Goal: Use online tool/utility: Utilize a website feature to perform a specific function

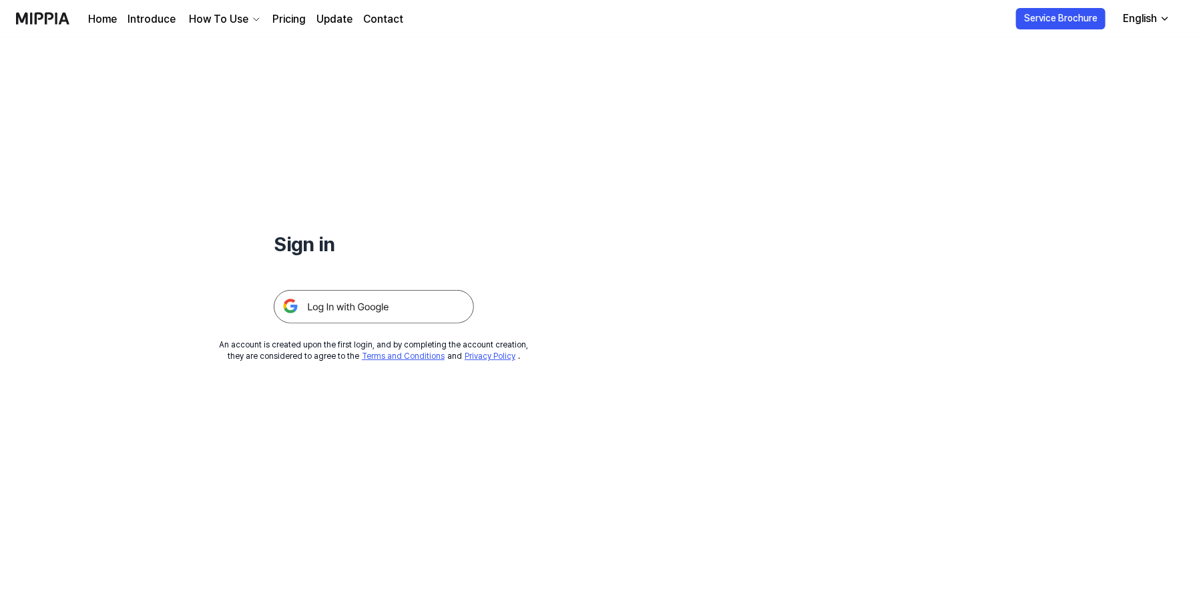
click at [349, 304] on img at bounding box center [374, 306] width 200 height 33
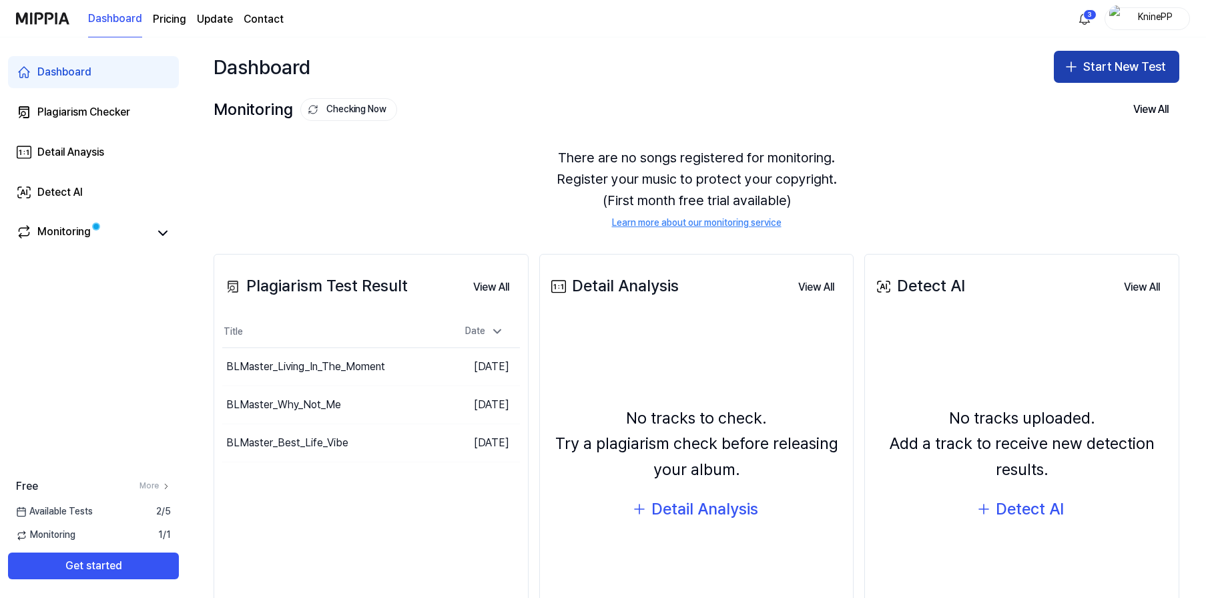
click at [1117, 64] on button "Start New Test" at bounding box center [1117, 67] width 126 height 32
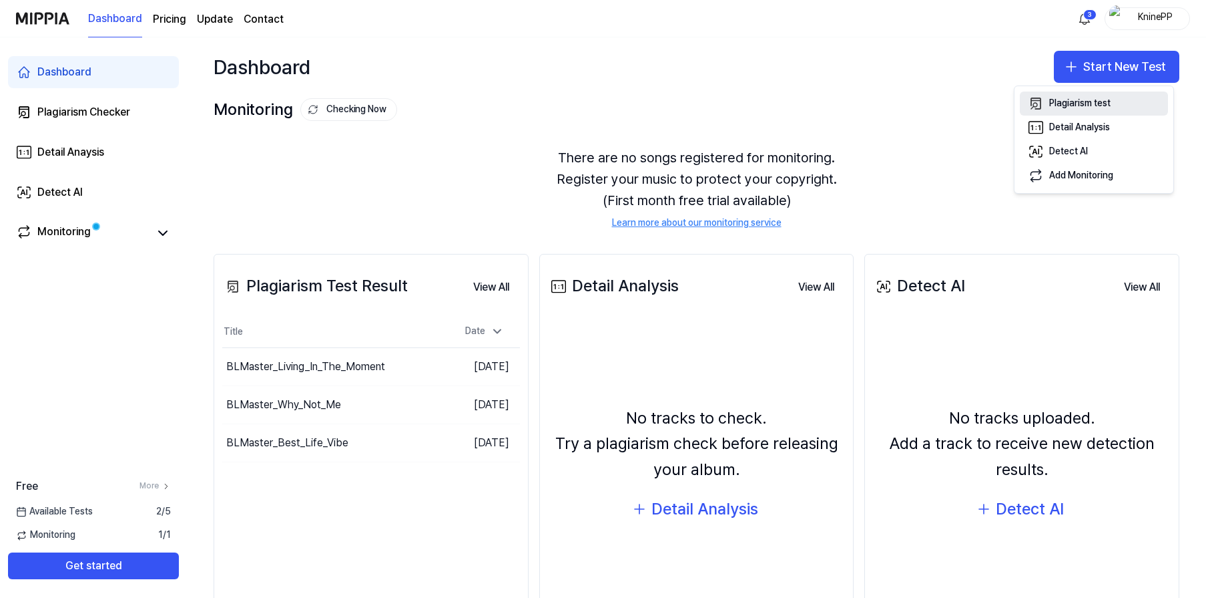
click at [1079, 104] on div "Plagiarism test" at bounding box center [1080, 103] width 61 height 13
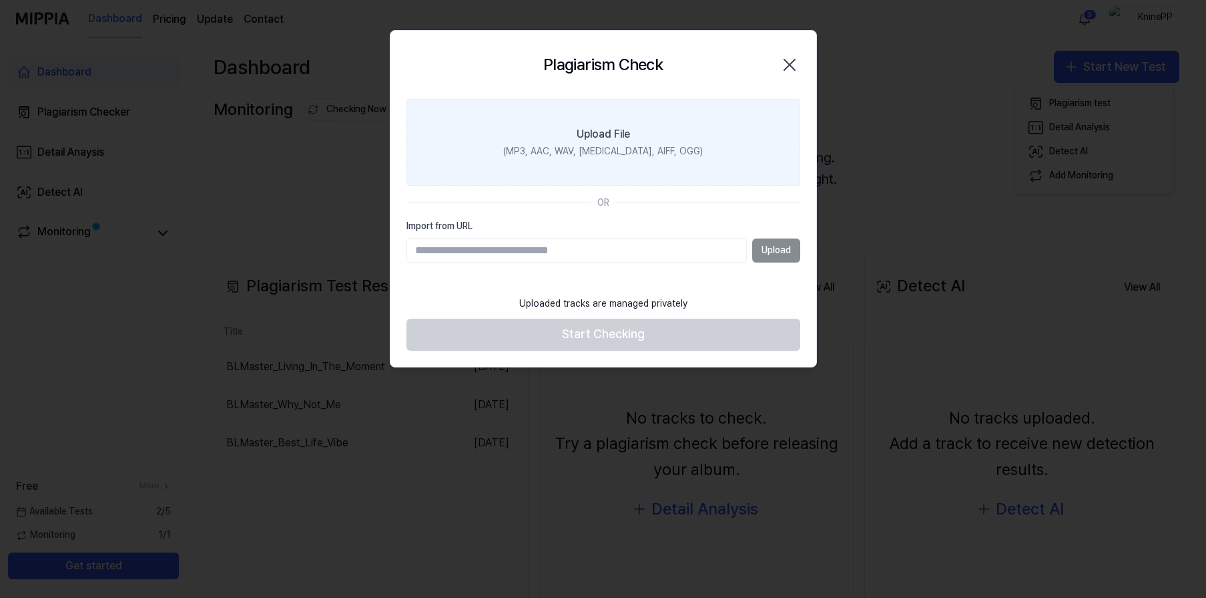
click at [620, 144] on label "Upload File (MP3, AAC, WAV, FLAC, AIFF, OGG)" at bounding box center [604, 142] width 394 height 87
click at [0, 0] on input "Upload File (MP3, AAC, WAV, FLAC, AIFF, OGG)" at bounding box center [0, 0] width 0 height 0
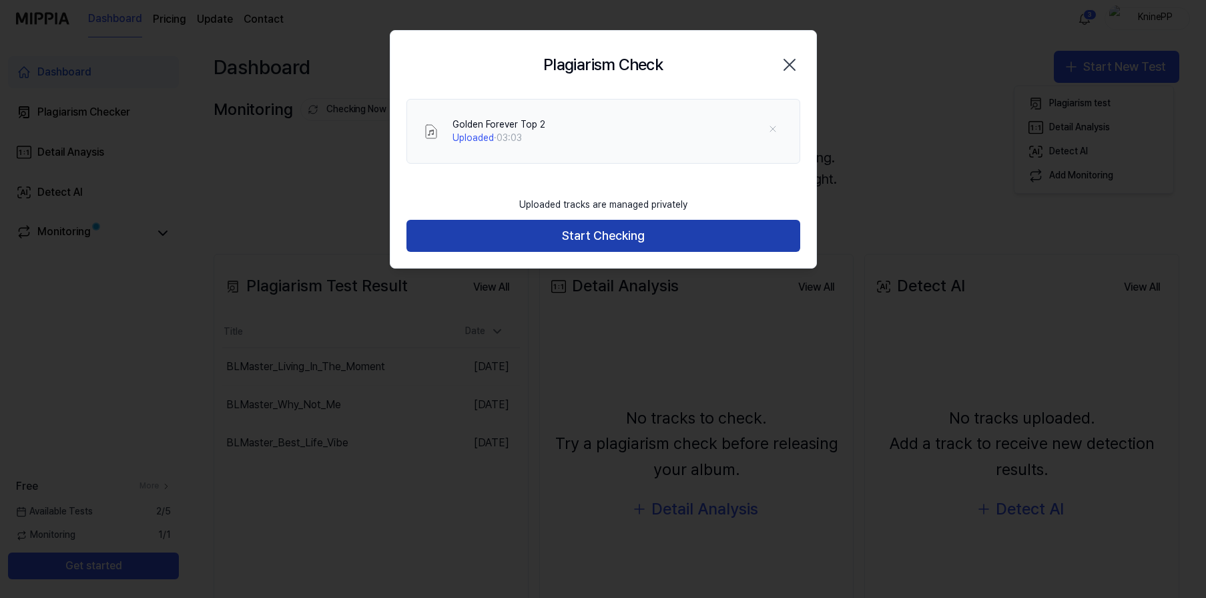
click at [622, 238] on button "Start Checking" at bounding box center [604, 236] width 394 height 32
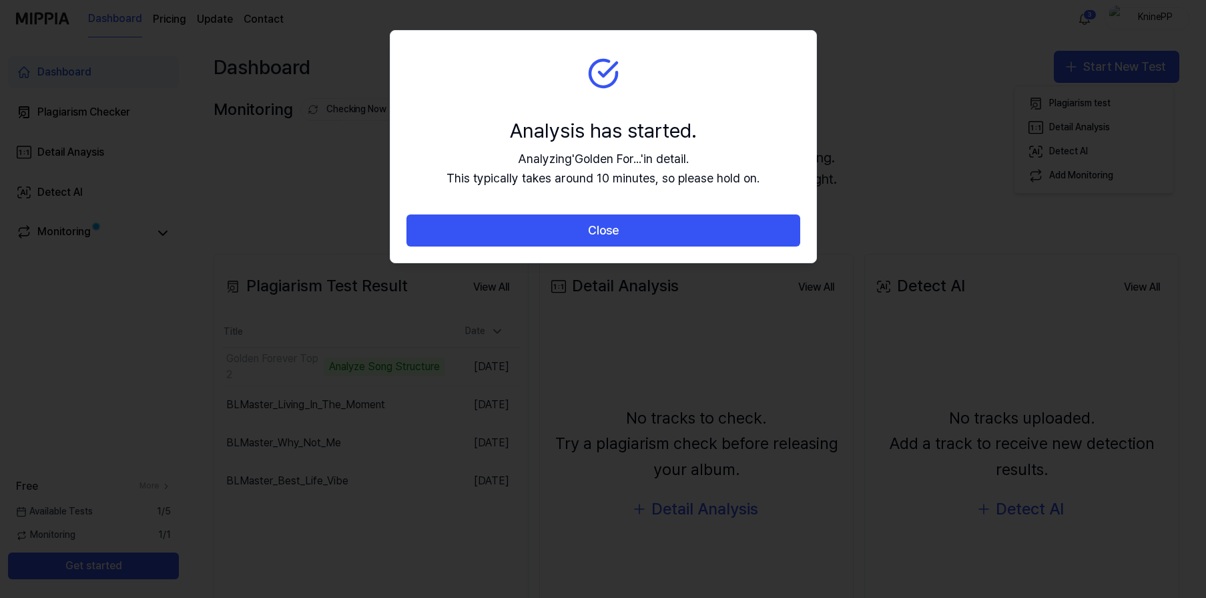
click at [622, 238] on button "Close" at bounding box center [604, 230] width 394 height 32
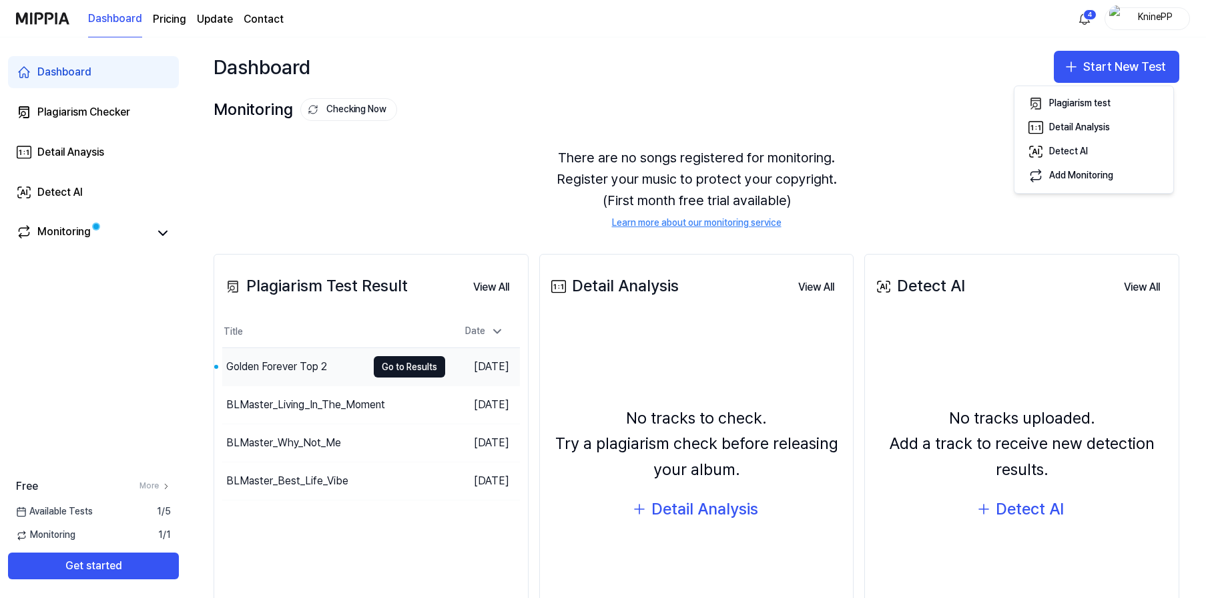
click at [288, 367] on div "Golden Forever Top 2" at bounding box center [276, 367] width 101 height 16
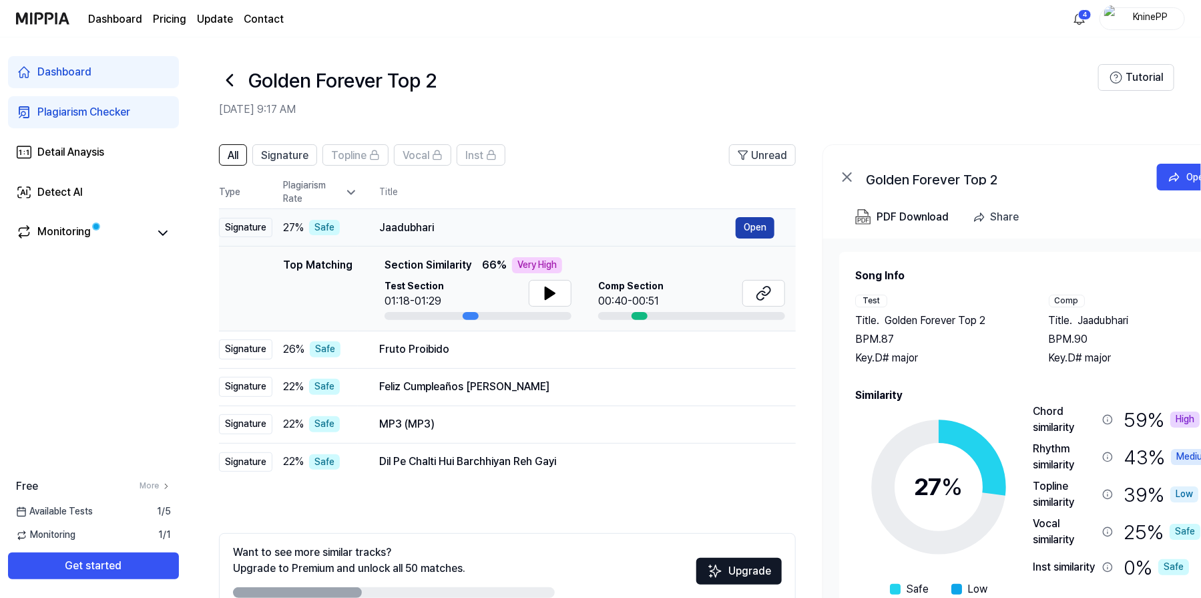
click at [754, 227] on button "Open" at bounding box center [755, 227] width 39 height 21
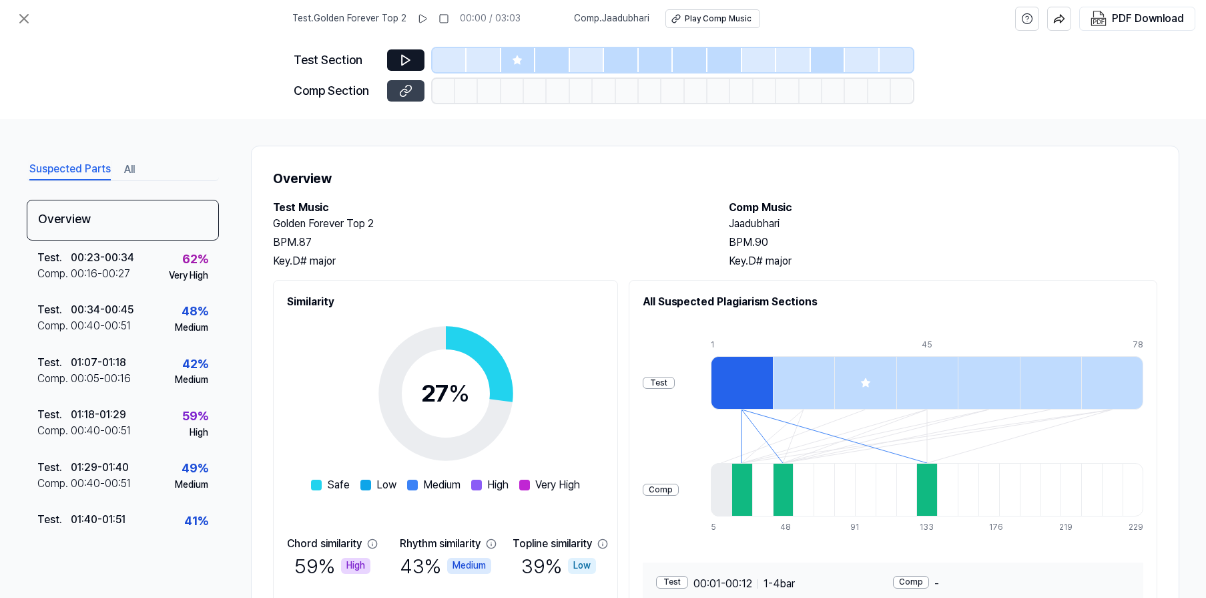
click at [409, 91] on icon at bounding box center [405, 90] width 13 height 13
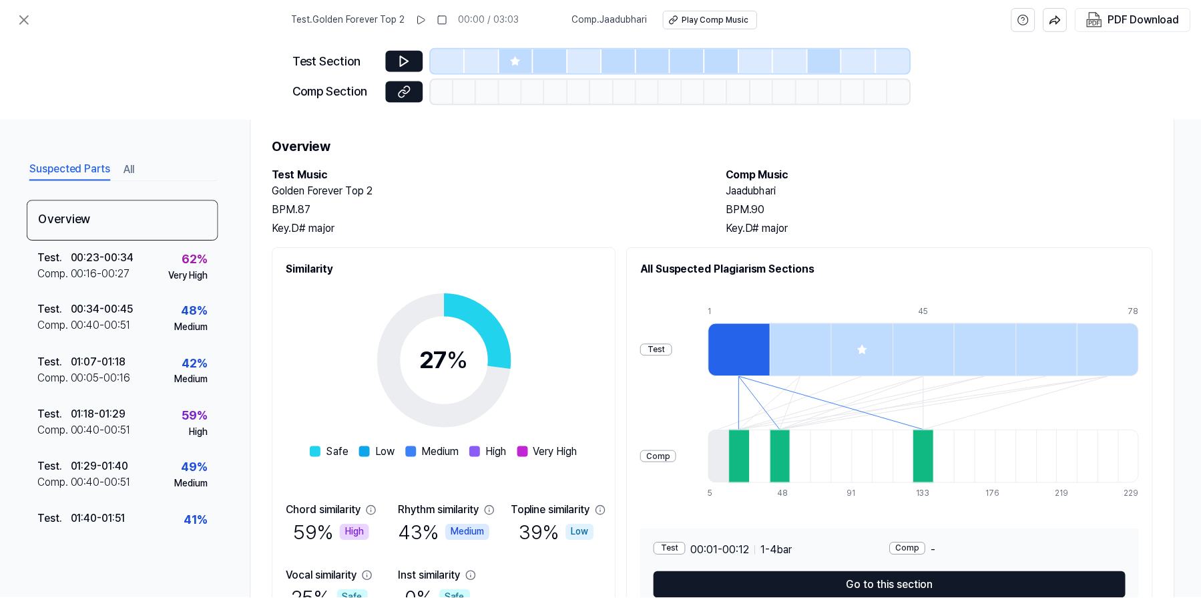
scroll to position [109, 0]
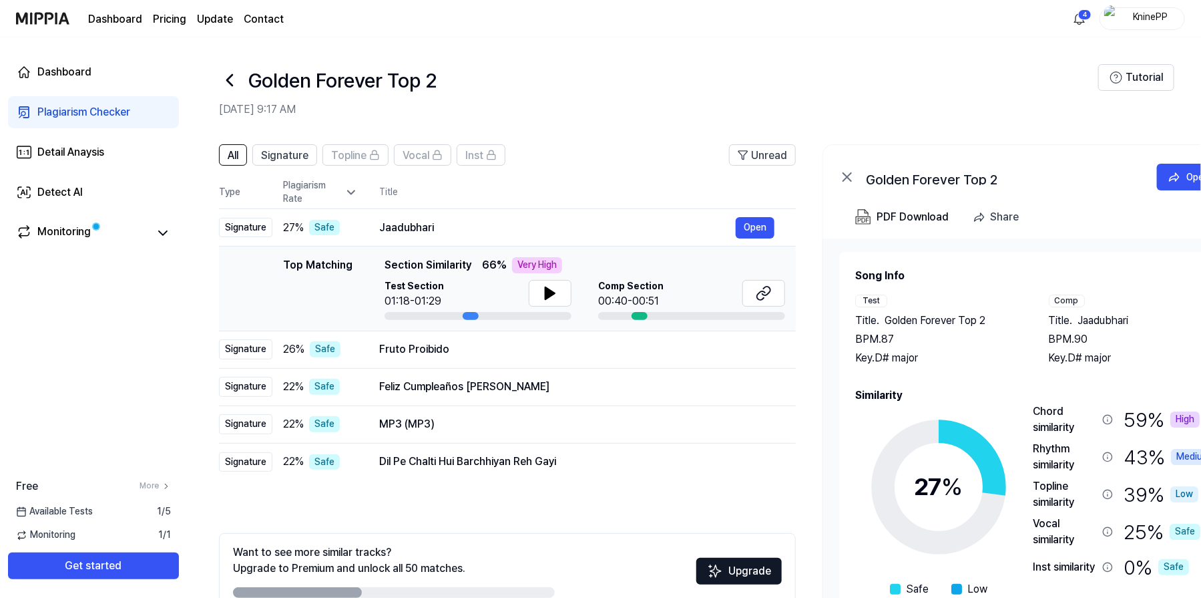
click at [232, 77] on icon at bounding box center [229, 79] width 21 height 21
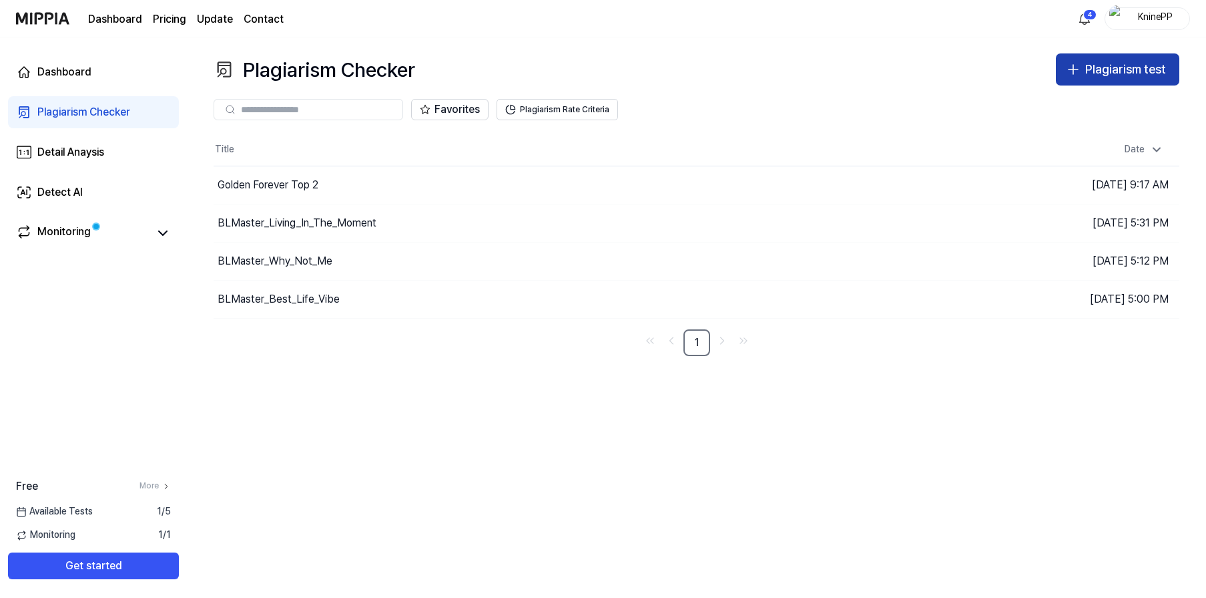
click at [1112, 70] on div "Plagiarism test" at bounding box center [1126, 69] width 81 height 19
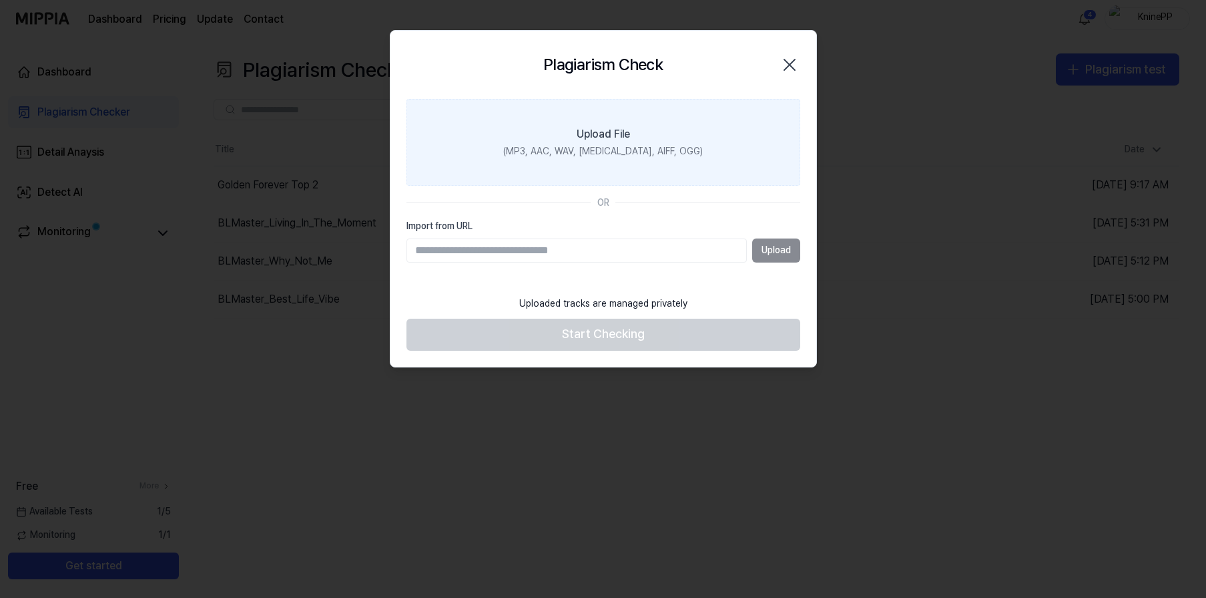
click at [652, 140] on label "Upload File (MP3, AAC, WAV, FLAC, AIFF, OGG)" at bounding box center [604, 142] width 394 height 87
click at [0, 0] on input "Upload File (MP3, AAC, WAV, FLAC, AIFF, OGG)" at bounding box center [0, 0] width 0 height 0
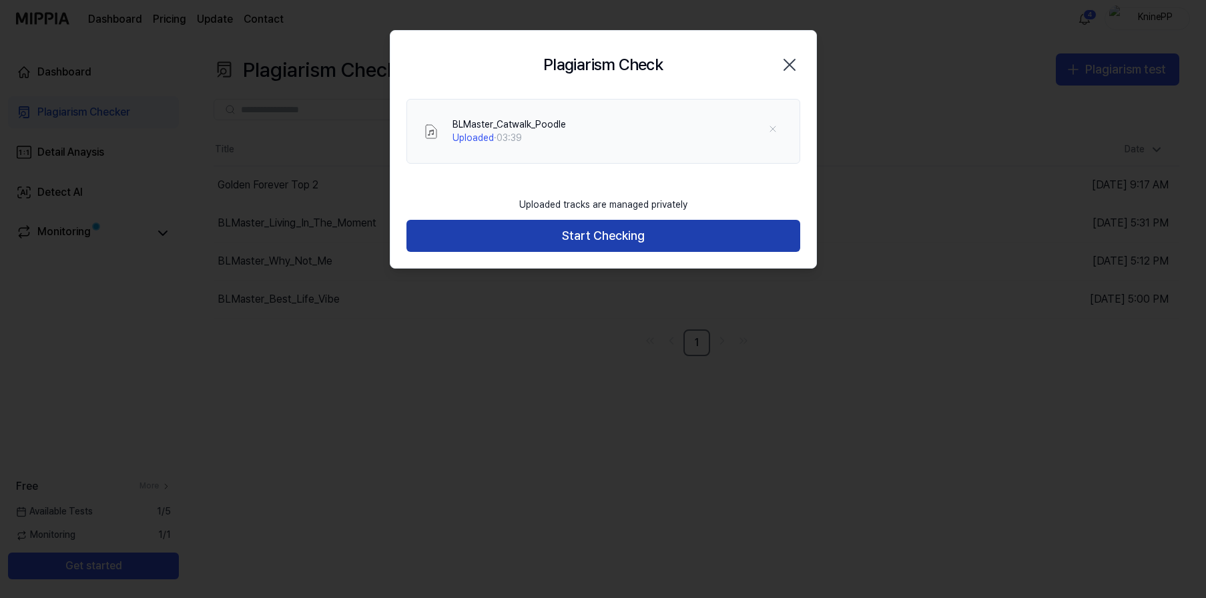
click at [602, 236] on button "Start Checking" at bounding box center [604, 236] width 394 height 32
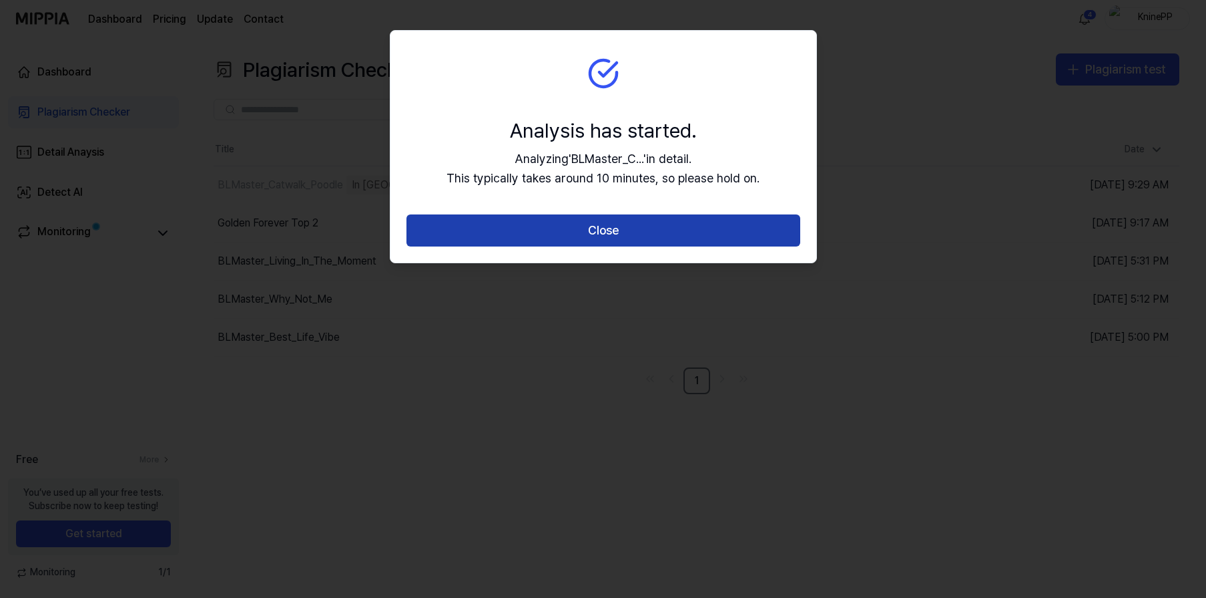
click at [606, 232] on button "Close" at bounding box center [604, 230] width 394 height 32
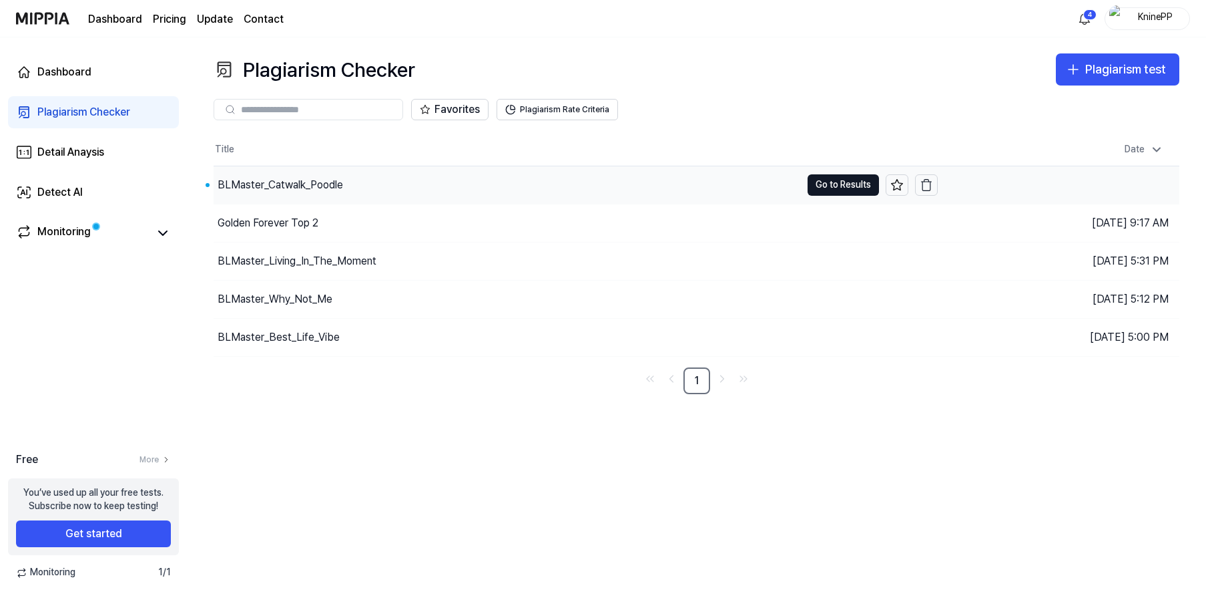
click at [292, 185] on div "BLMaster_Catwalk_Poodle" at bounding box center [281, 185] width 126 height 16
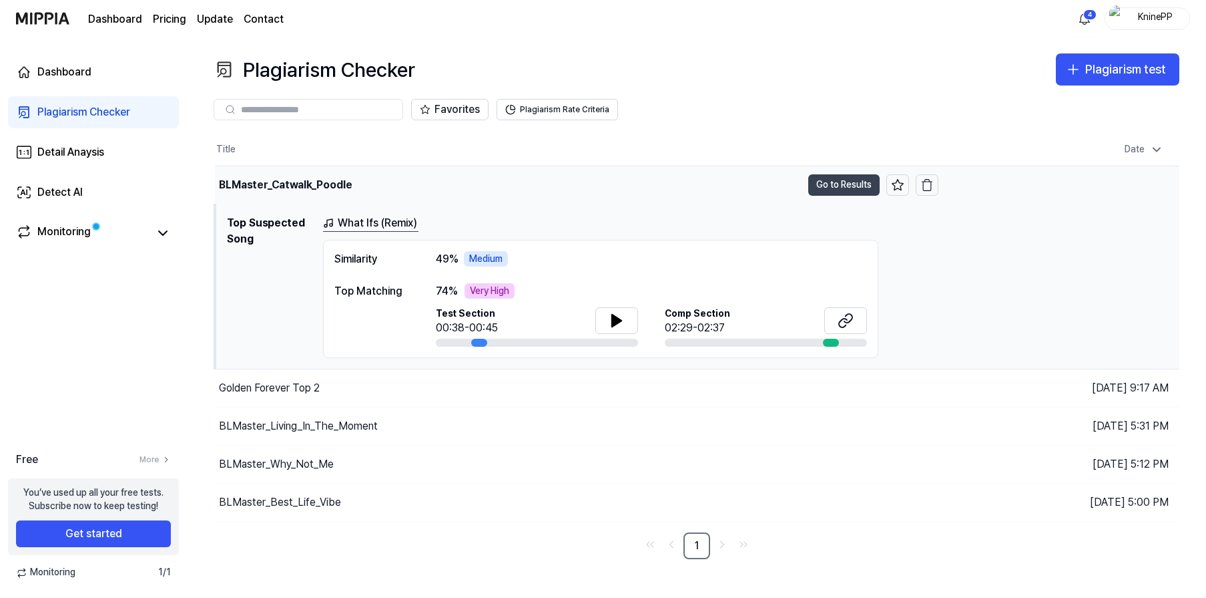
click at [851, 181] on button "Go to Results" at bounding box center [844, 184] width 71 height 21
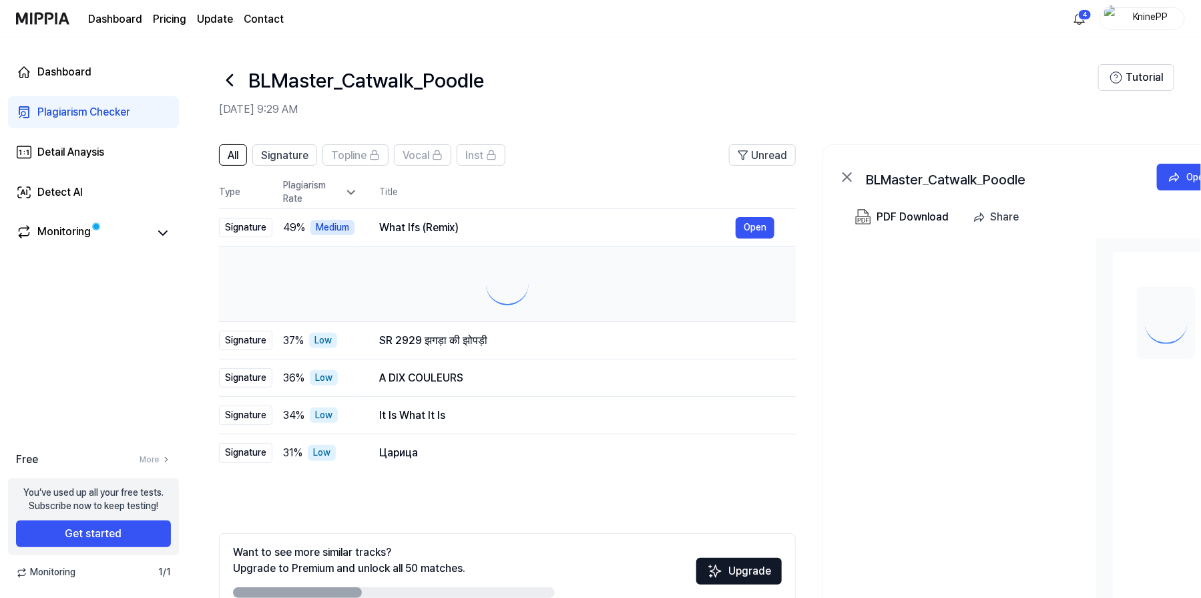
click at [851, 181] on icon at bounding box center [847, 177] width 8 height 8
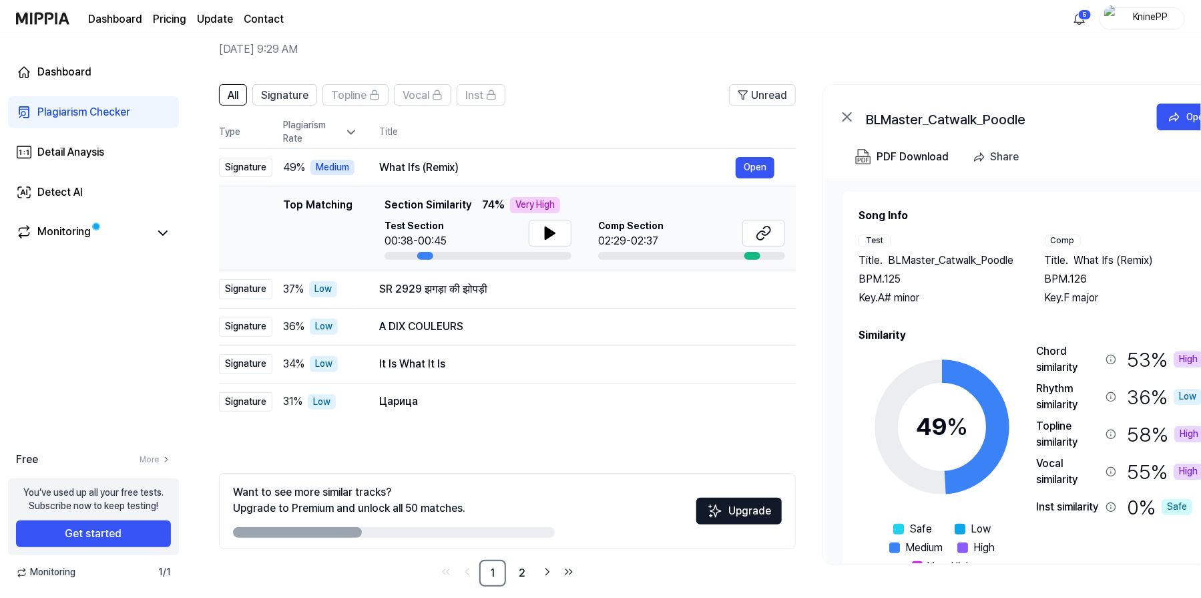
scroll to position [75, 0]
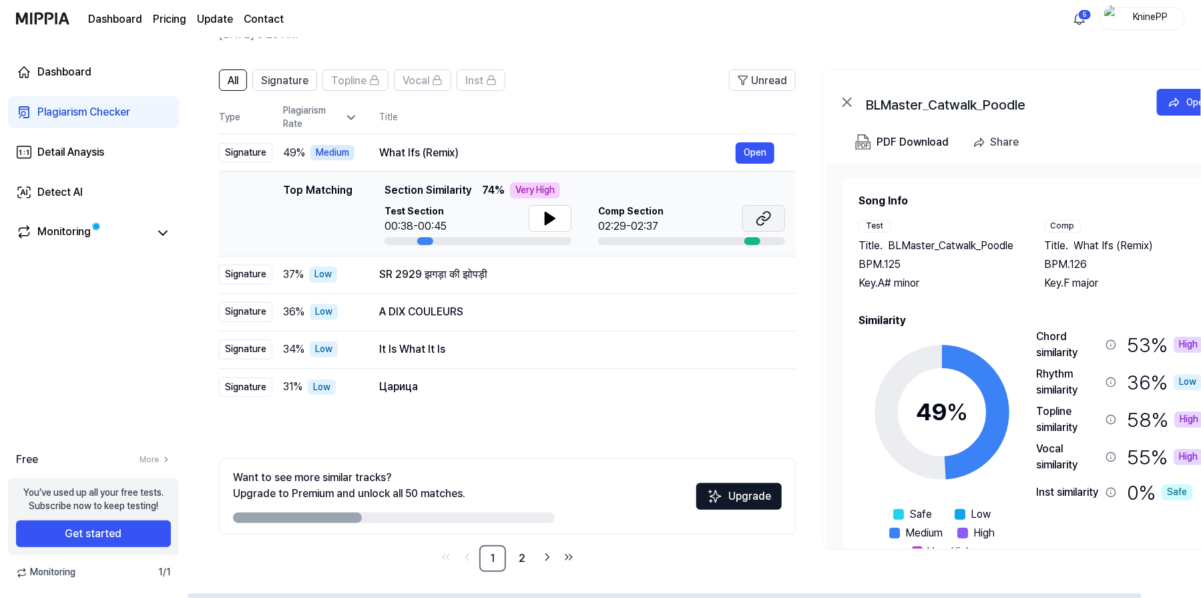
click at [766, 220] on icon at bounding box center [766, 216] width 8 height 9
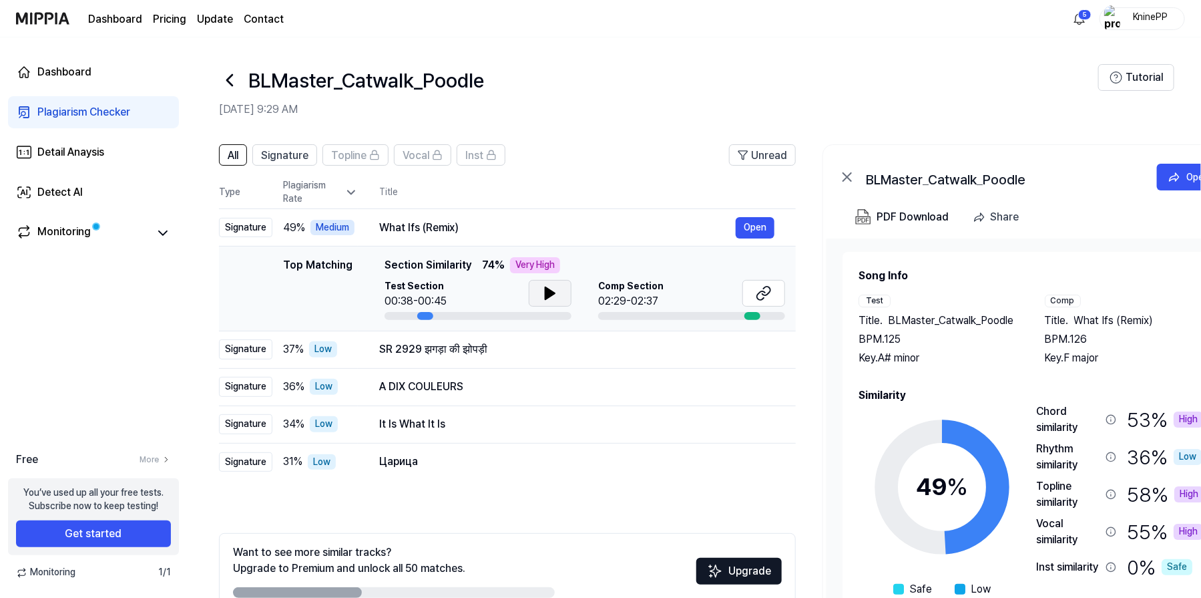
click at [547, 293] on icon at bounding box center [549, 293] width 9 height 12
click at [547, 293] on icon at bounding box center [547, 293] width 3 height 11
click at [232, 80] on icon at bounding box center [229, 79] width 21 height 21
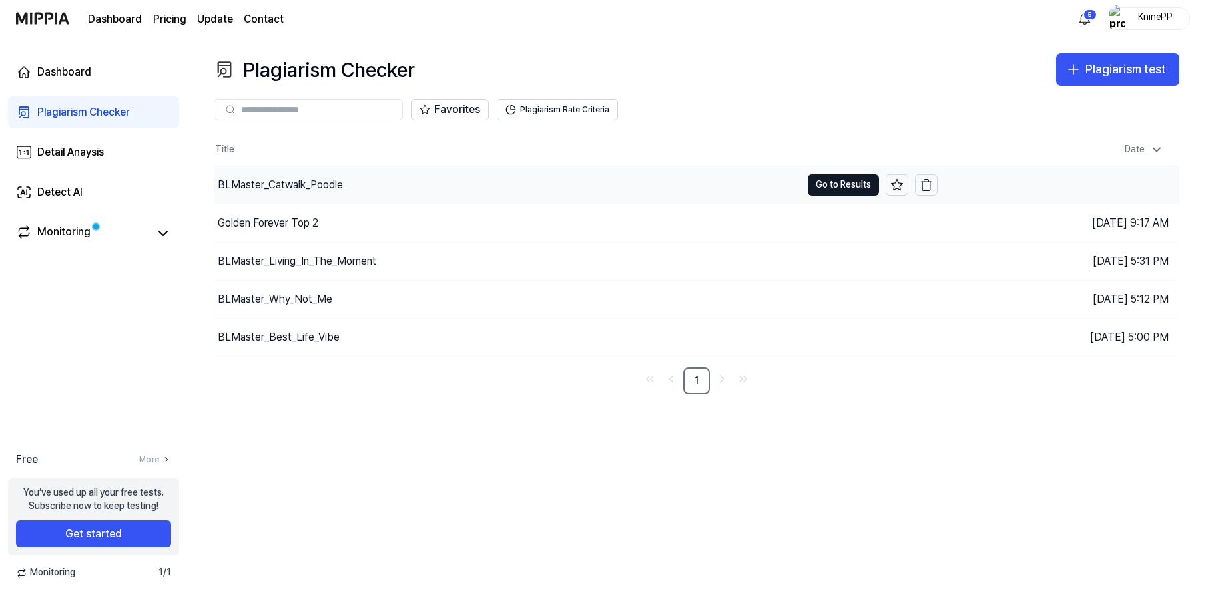
click at [298, 184] on div "BLMaster_Catwalk_Poodle" at bounding box center [281, 185] width 126 height 16
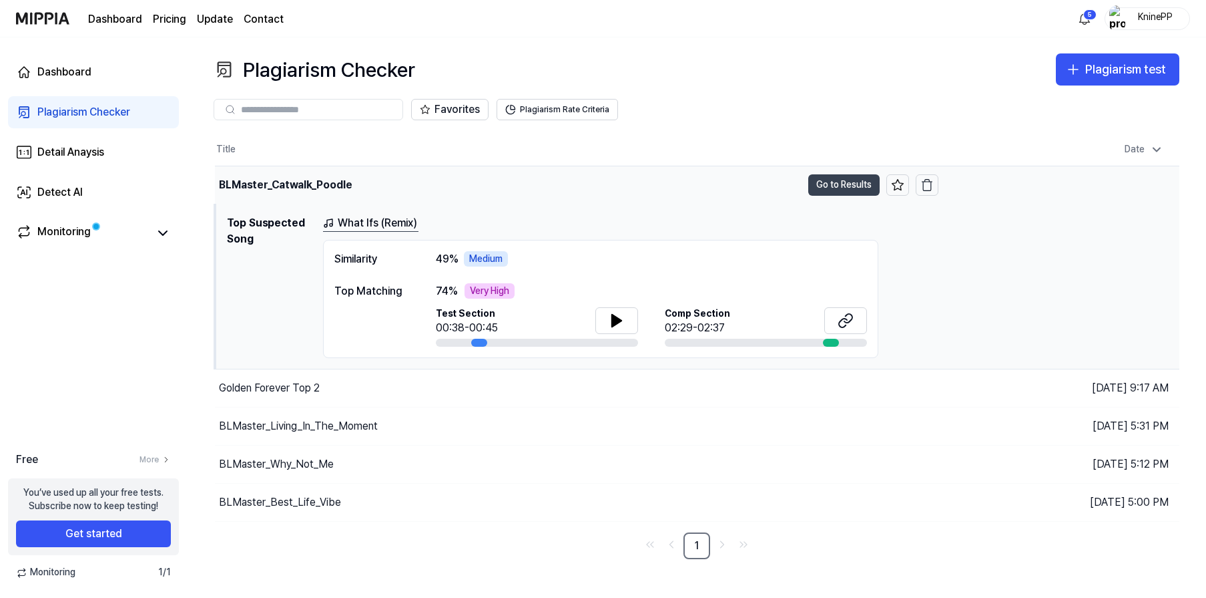
click at [832, 188] on button "Go to Results" at bounding box center [844, 184] width 71 height 21
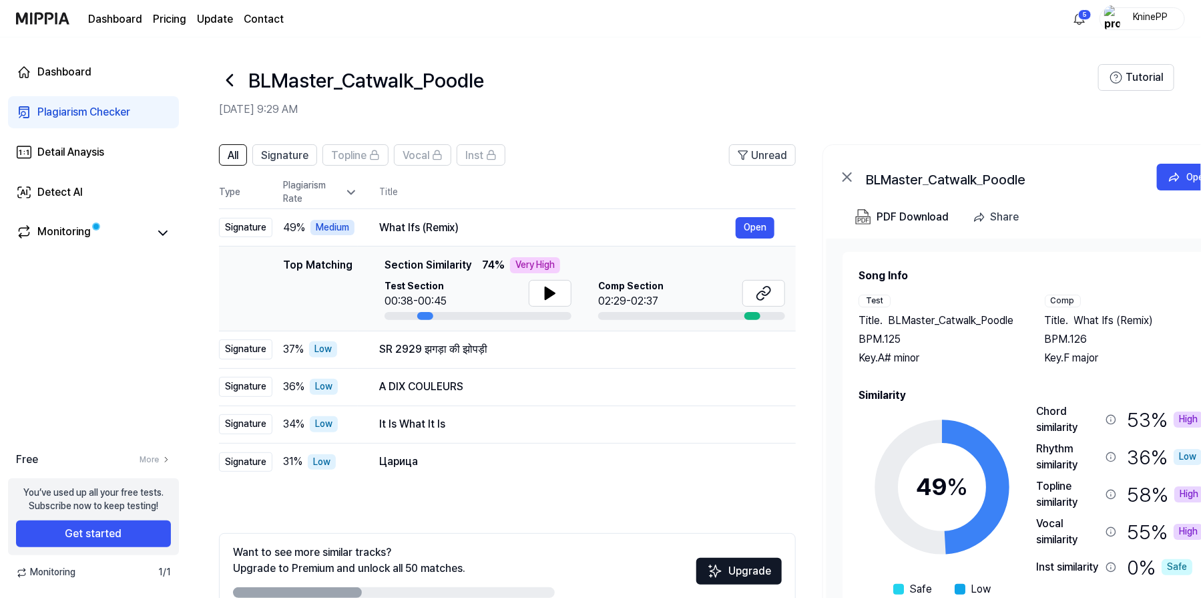
click at [775, 87] on div "BLMaster_Catwalk_Poodle" at bounding box center [658, 80] width 879 height 32
click at [230, 83] on icon at bounding box center [229, 80] width 5 height 11
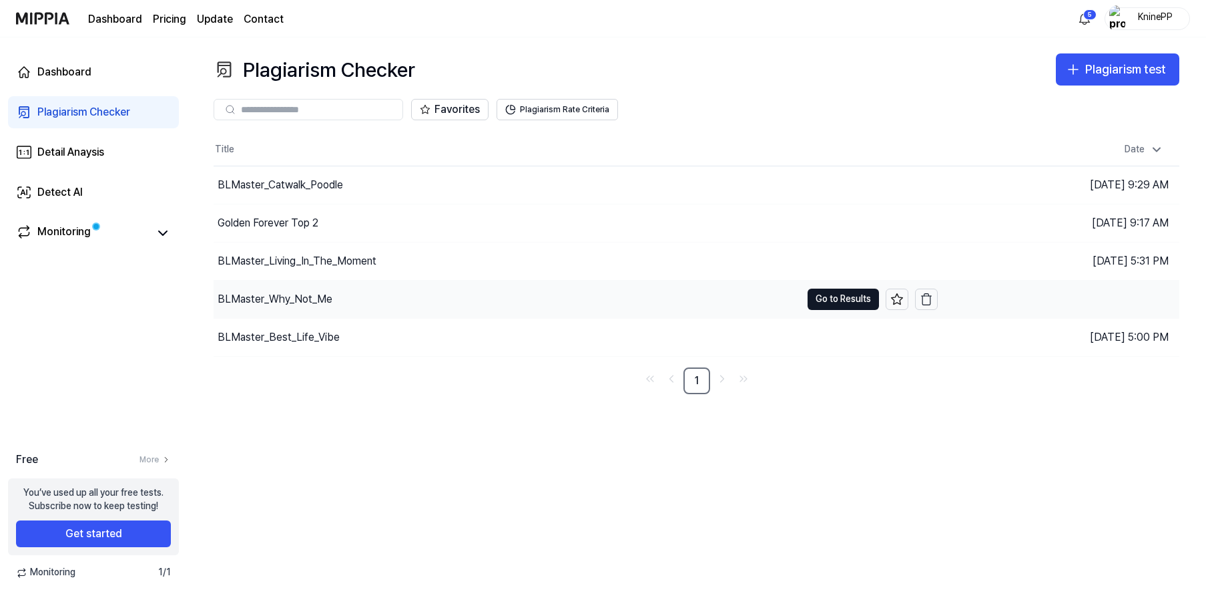
click at [268, 302] on div "BLMaster_Why_Not_Me" at bounding box center [275, 299] width 115 height 16
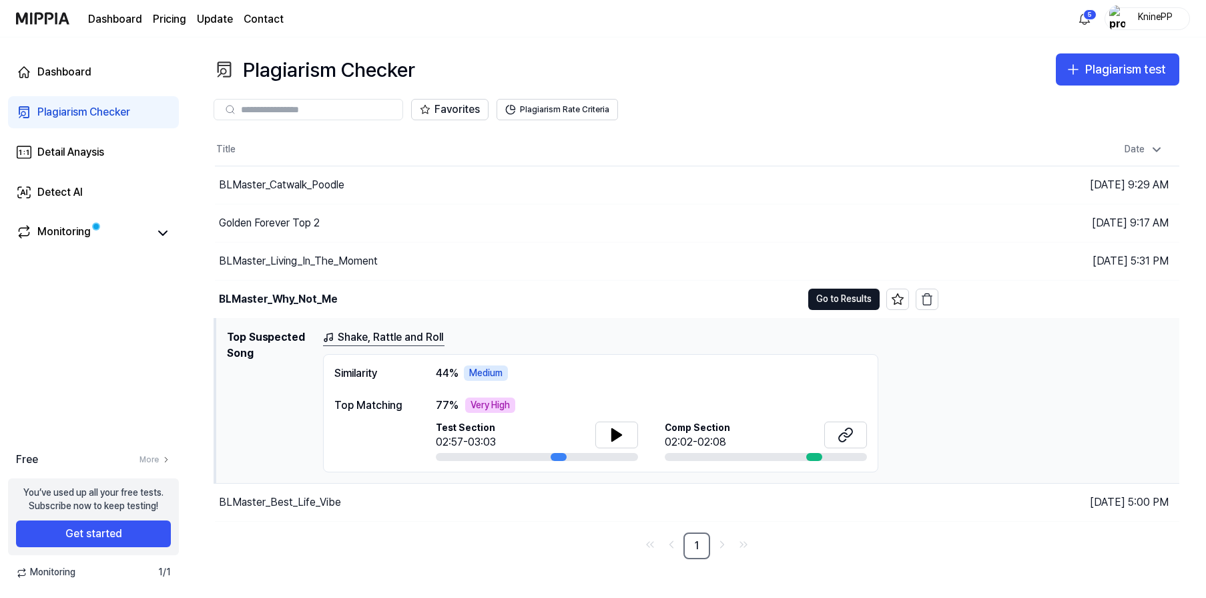
click at [1118, 21] on img "button" at bounding box center [1118, 18] width 16 height 27
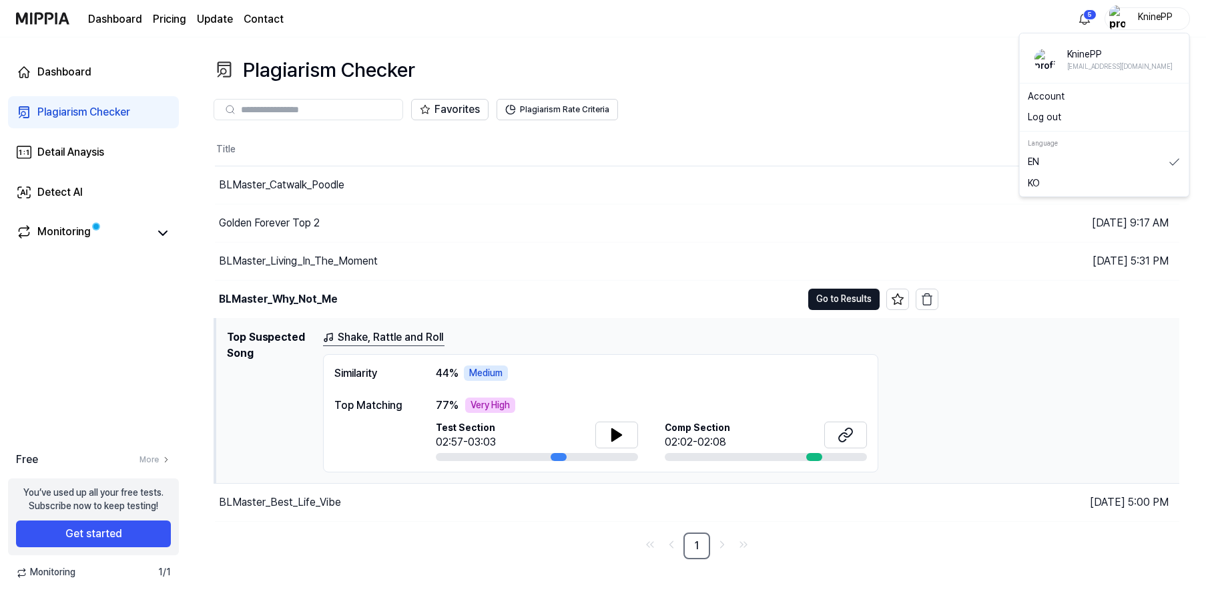
click at [1044, 119] on button "Log out" at bounding box center [1105, 117] width 154 height 13
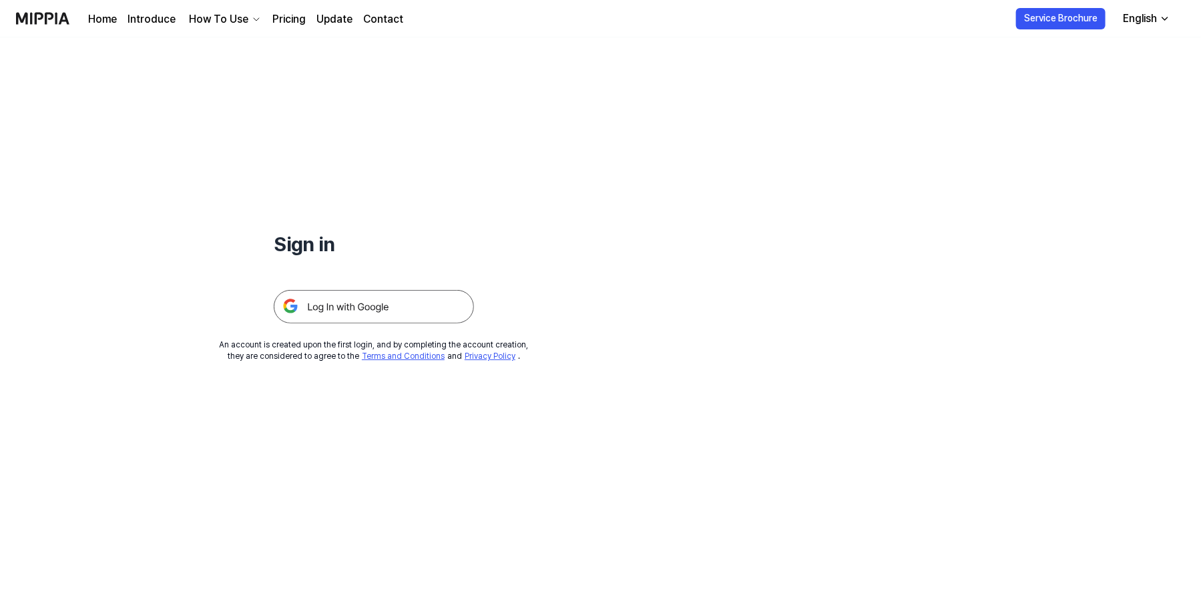
click at [359, 302] on img at bounding box center [374, 306] width 200 height 33
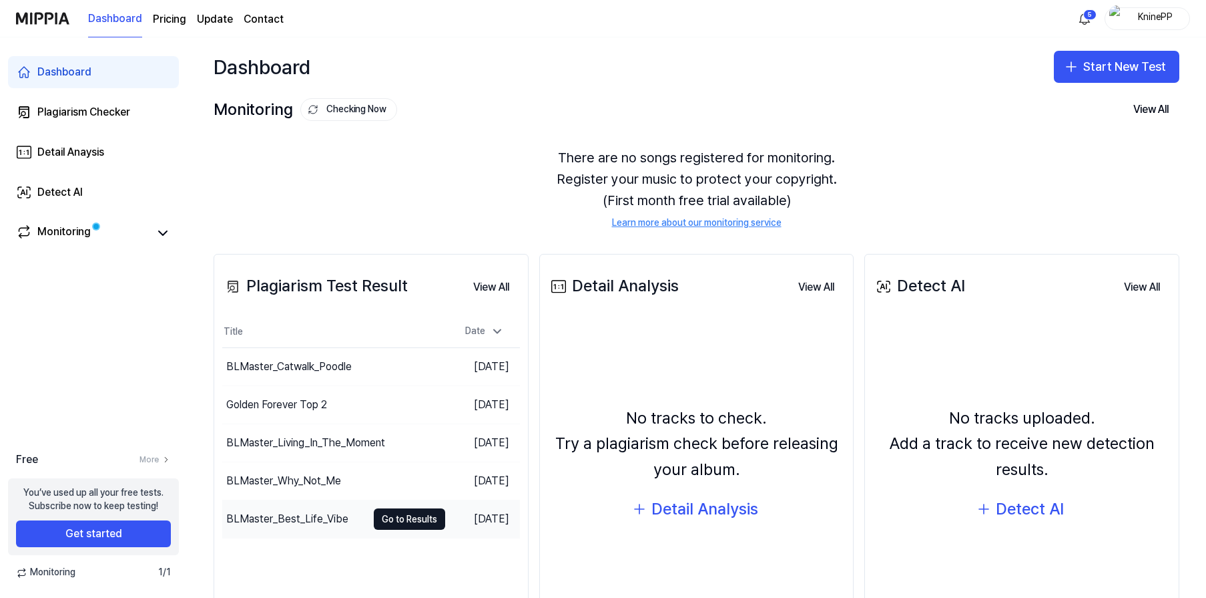
click at [305, 519] on div "BLMaster_Best_Life_Vibe" at bounding box center [287, 519] width 122 height 16
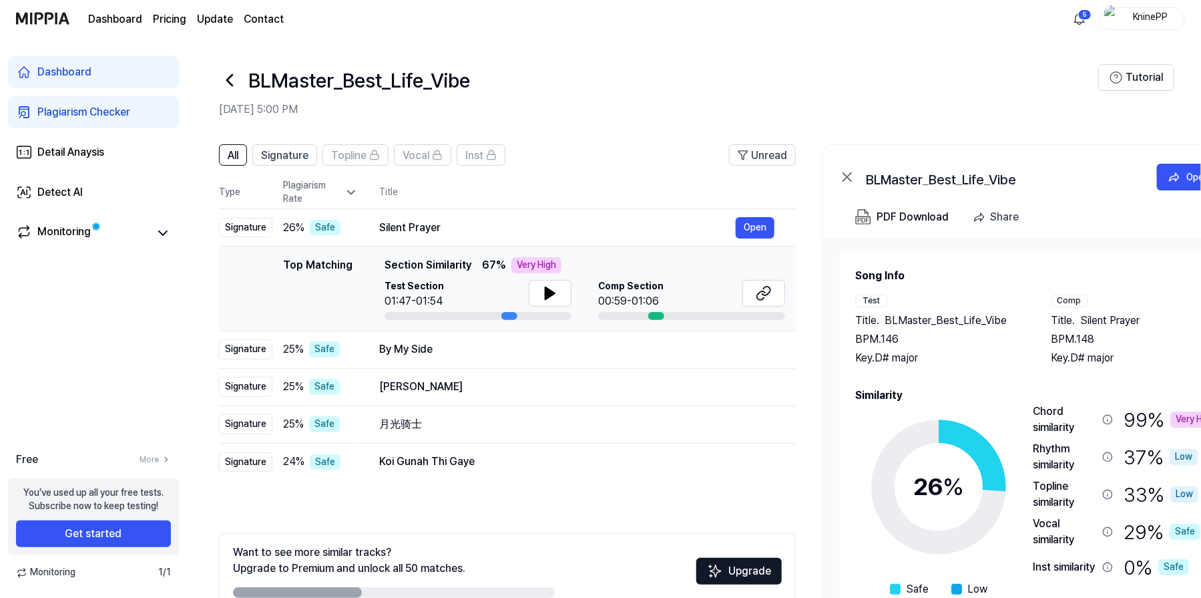
click at [557, 64] on div "BLMaster_Best_Life_Vibe" at bounding box center [658, 80] width 879 height 32
click at [231, 83] on icon at bounding box center [229, 80] width 5 height 11
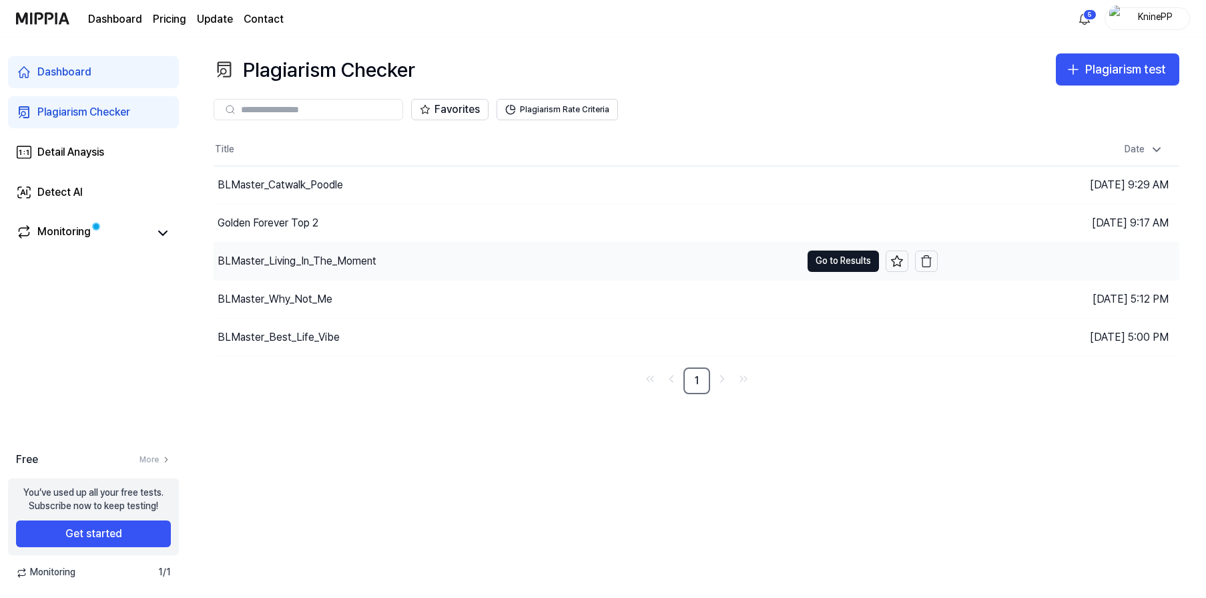
click at [264, 262] on div "BLMaster_Living_In_The_Moment" at bounding box center [297, 261] width 159 height 16
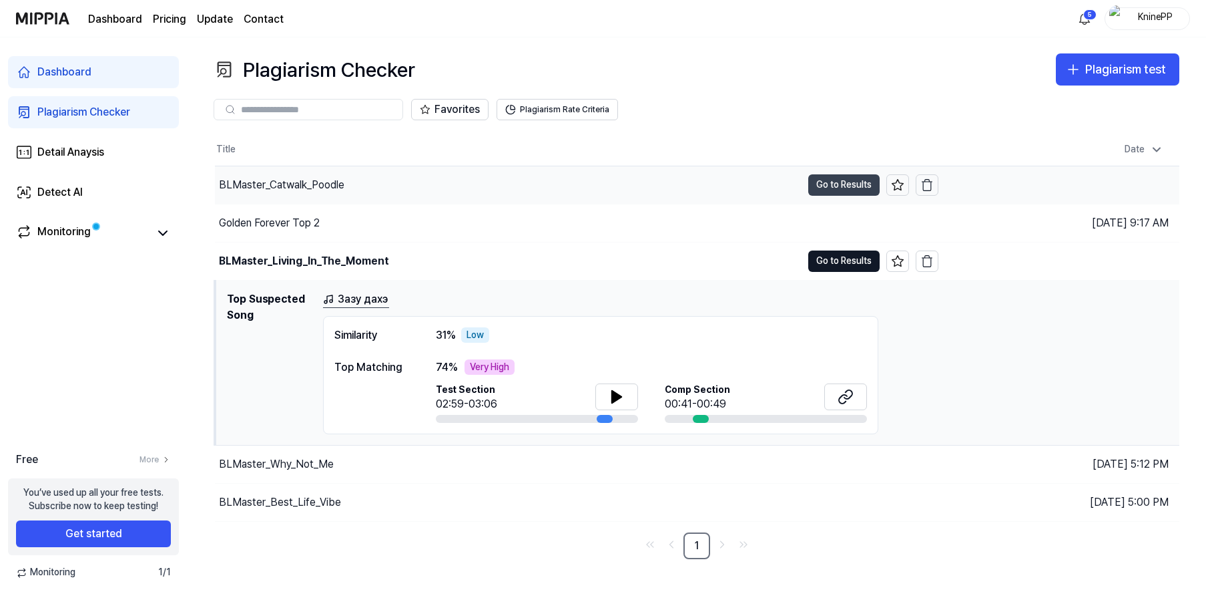
click at [852, 184] on button "Go to Results" at bounding box center [844, 184] width 71 height 21
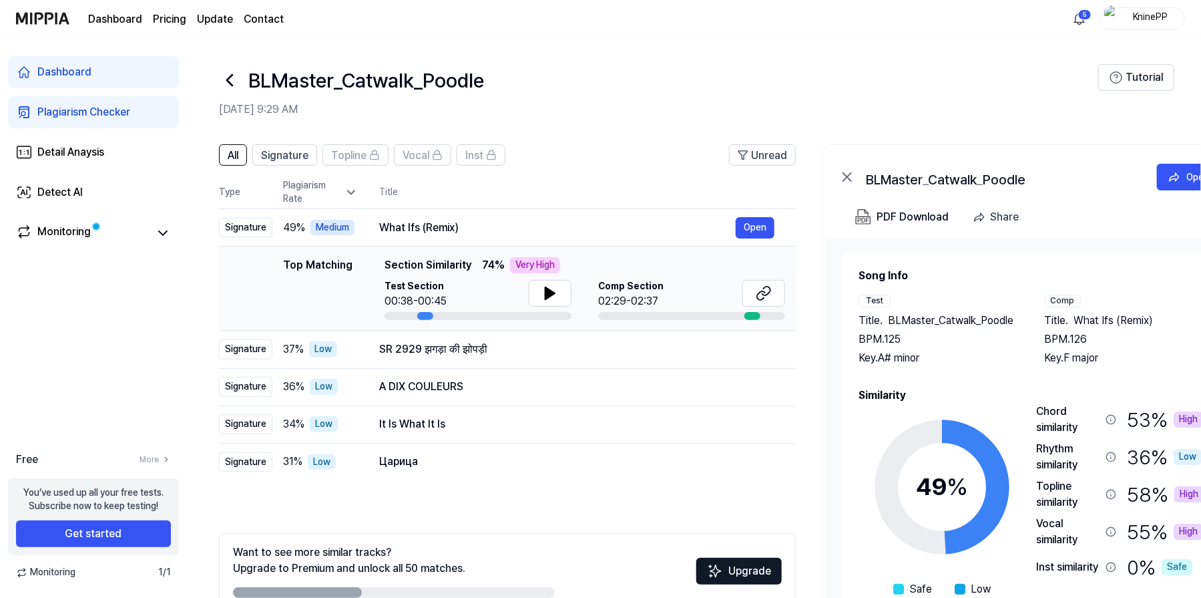
click at [232, 81] on icon at bounding box center [229, 79] width 21 height 21
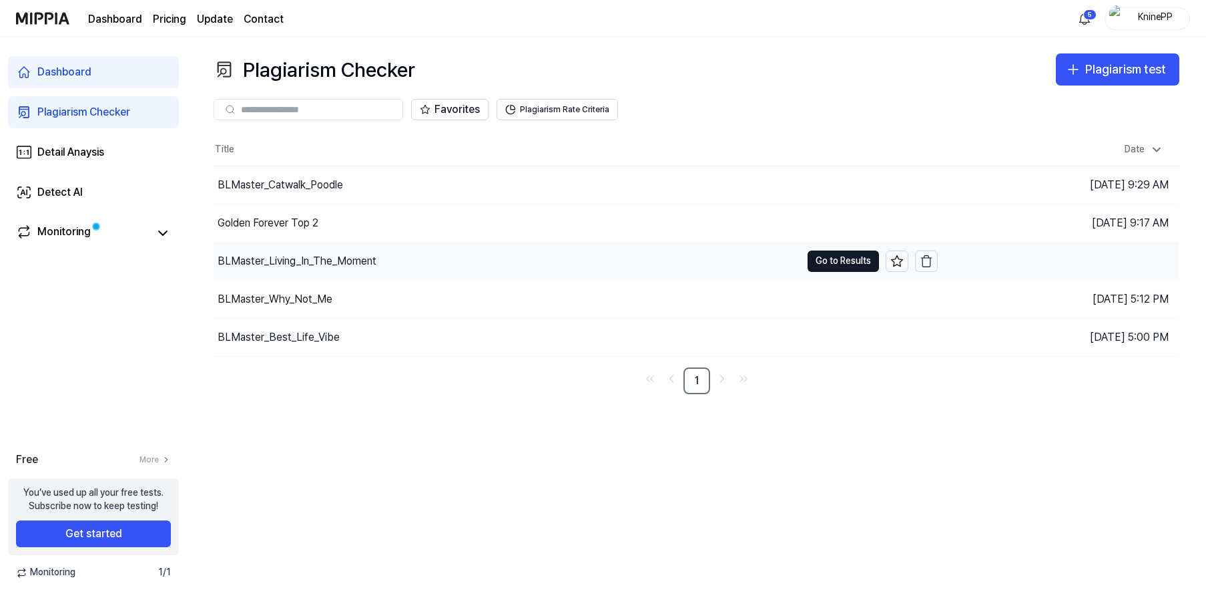
click at [263, 263] on div "BLMaster_Living_In_The_Moment" at bounding box center [297, 261] width 159 height 16
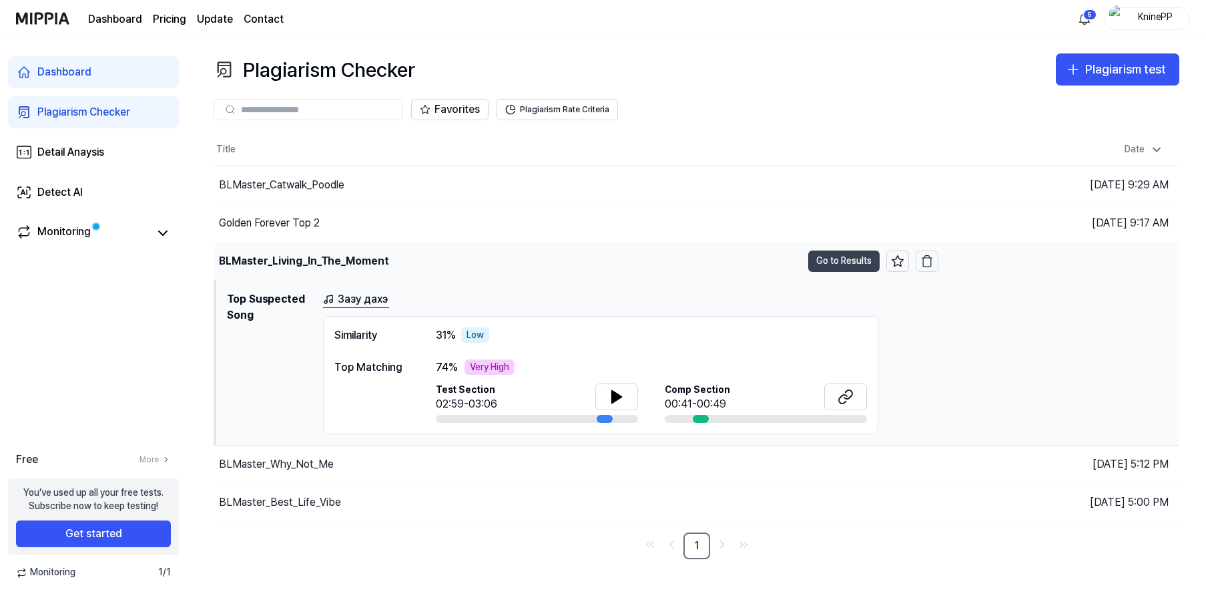
click at [838, 270] on button "Go to Results" at bounding box center [844, 260] width 71 height 21
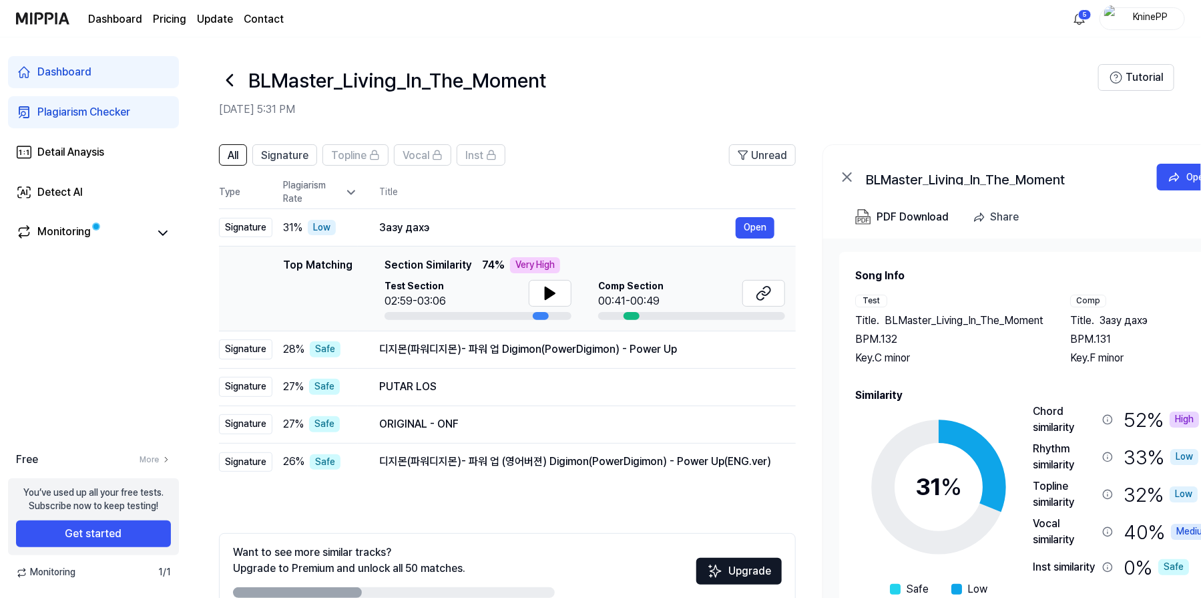
click at [227, 82] on icon at bounding box center [229, 79] width 21 height 21
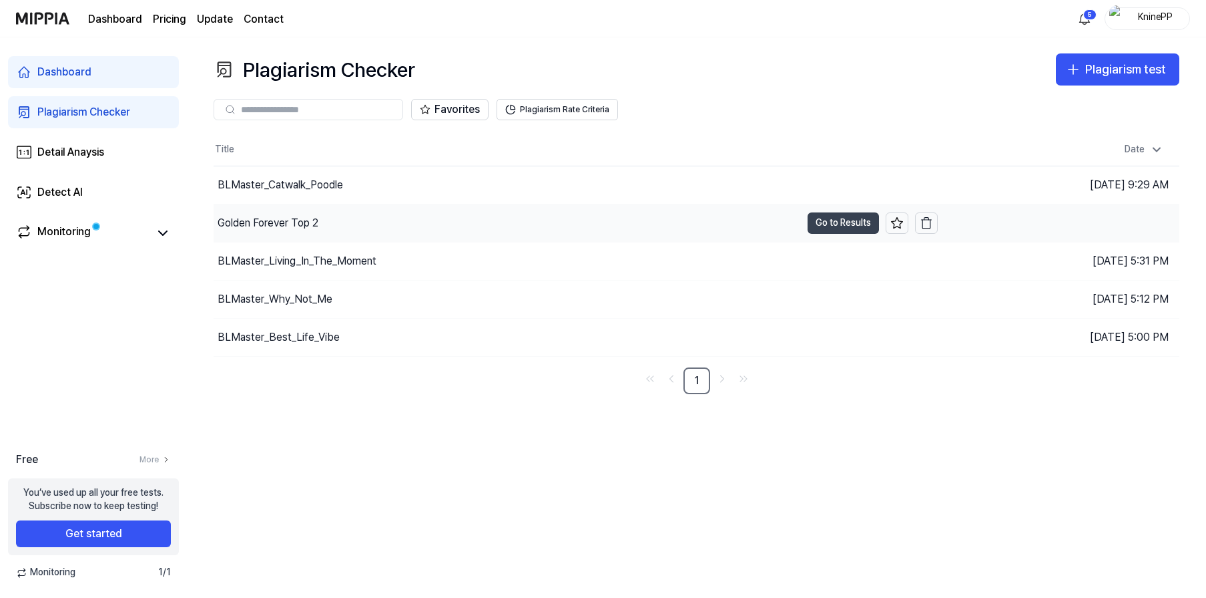
click at [831, 220] on button "Go to Results" at bounding box center [843, 222] width 71 height 21
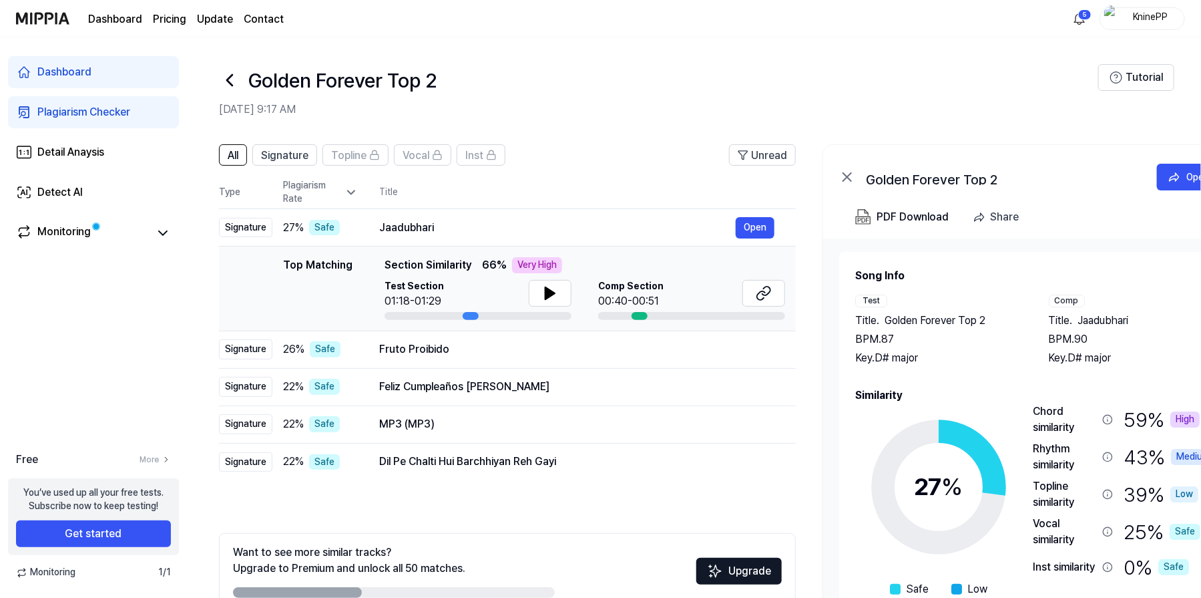
click at [1115, 17] on img "button" at bounding box center [1112, 18] width 16 height 27
click at [1058, 117] on button "Log out" at bounding box center [1100, 117] width 154 height 13
